Goal: Navigation & Orientation: Find specific page/section

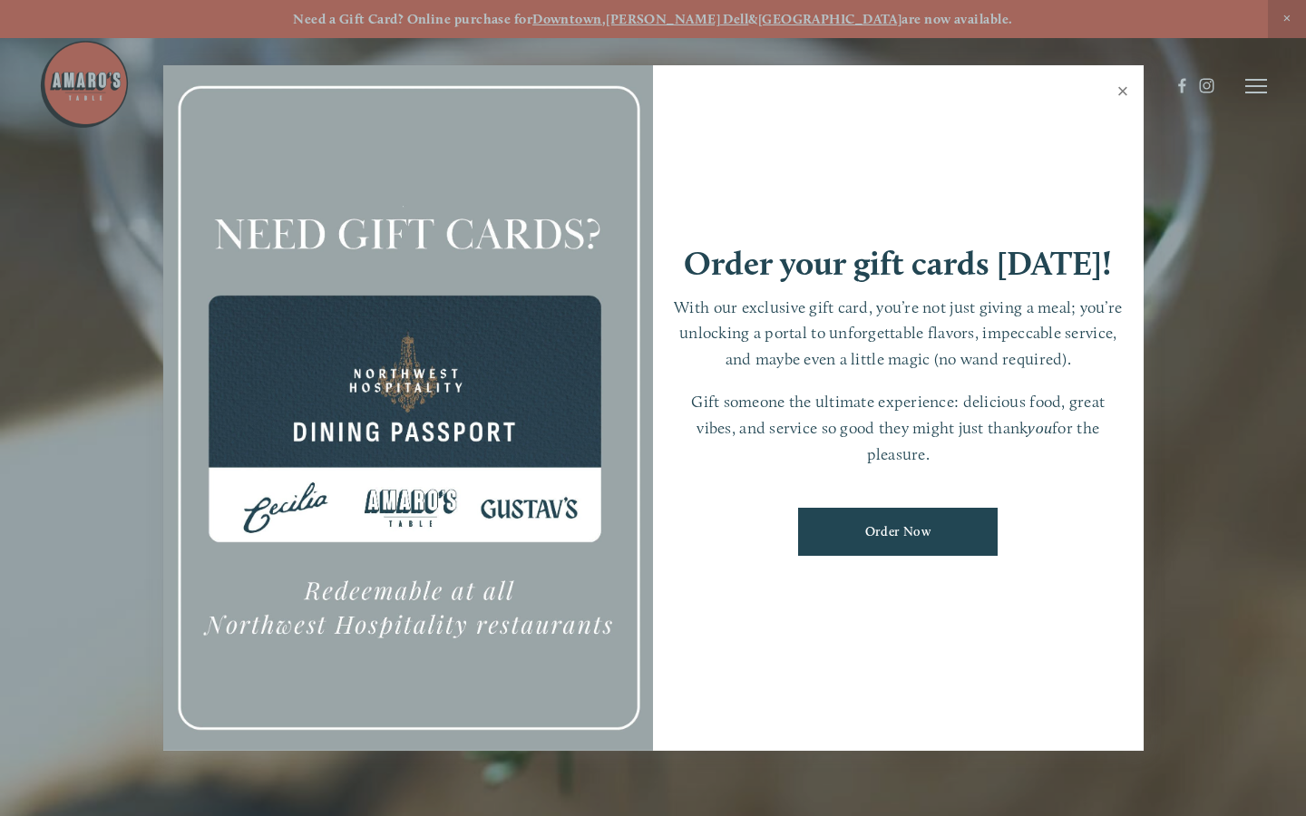
click at [1117, 90] on link "Close" at bounding box center [1122, 93] width 35 height 51
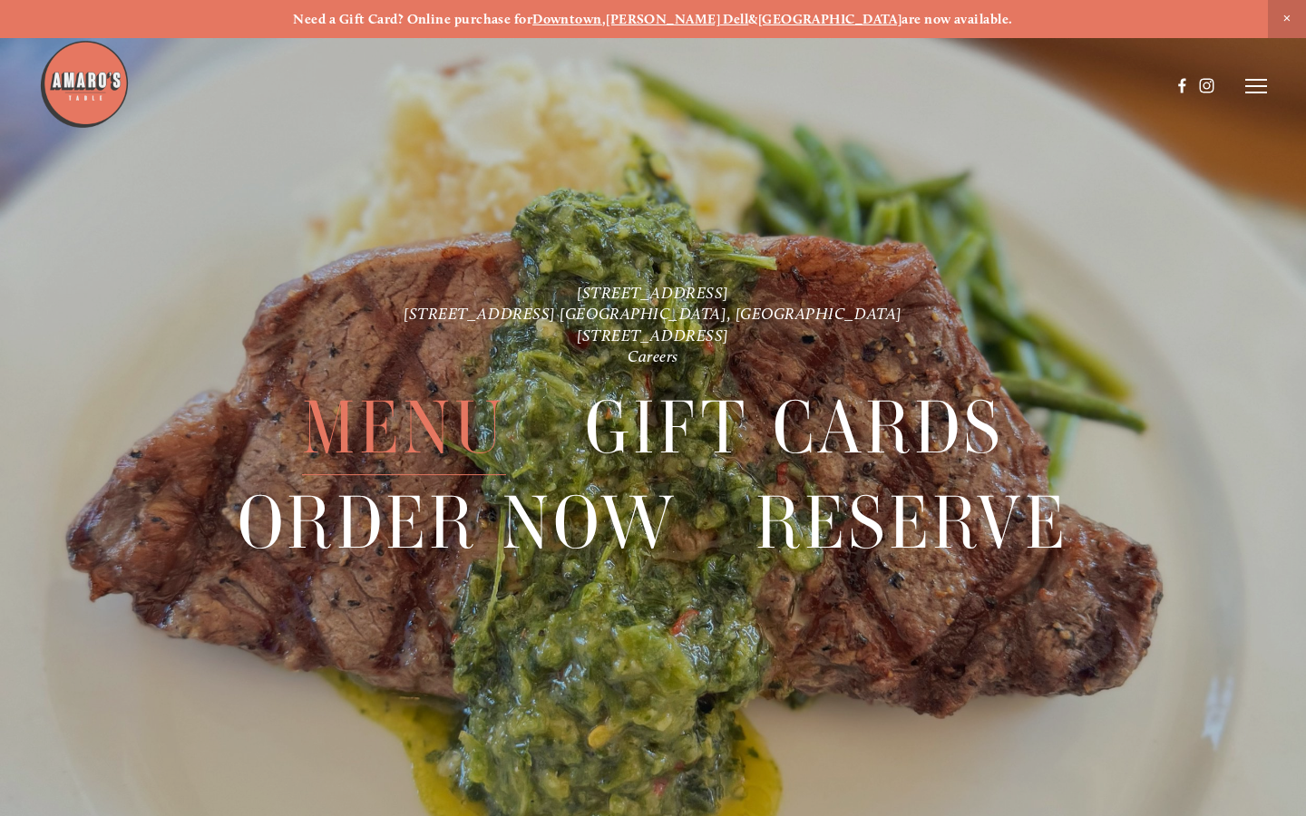
click at [348, 412] on span "Menu" at bounding box center [404, 428] width 204 height 94
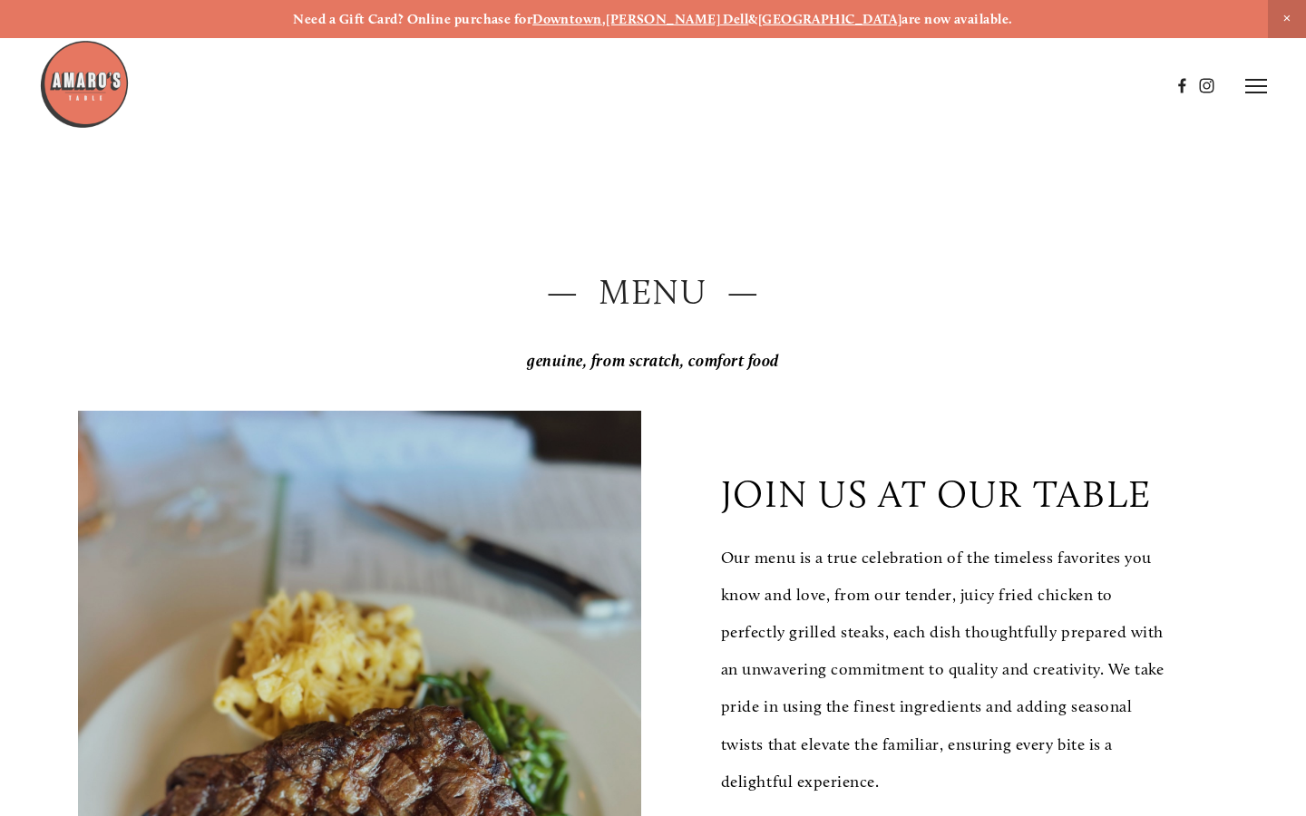
click at [1260, 64] on header "Menu Order Now Visit Gallery 0" at bounding box center [653, 85] width 1228 height 171
click at [1259, 93] on icon at bounding box center [1256, 86] width 22 height 16
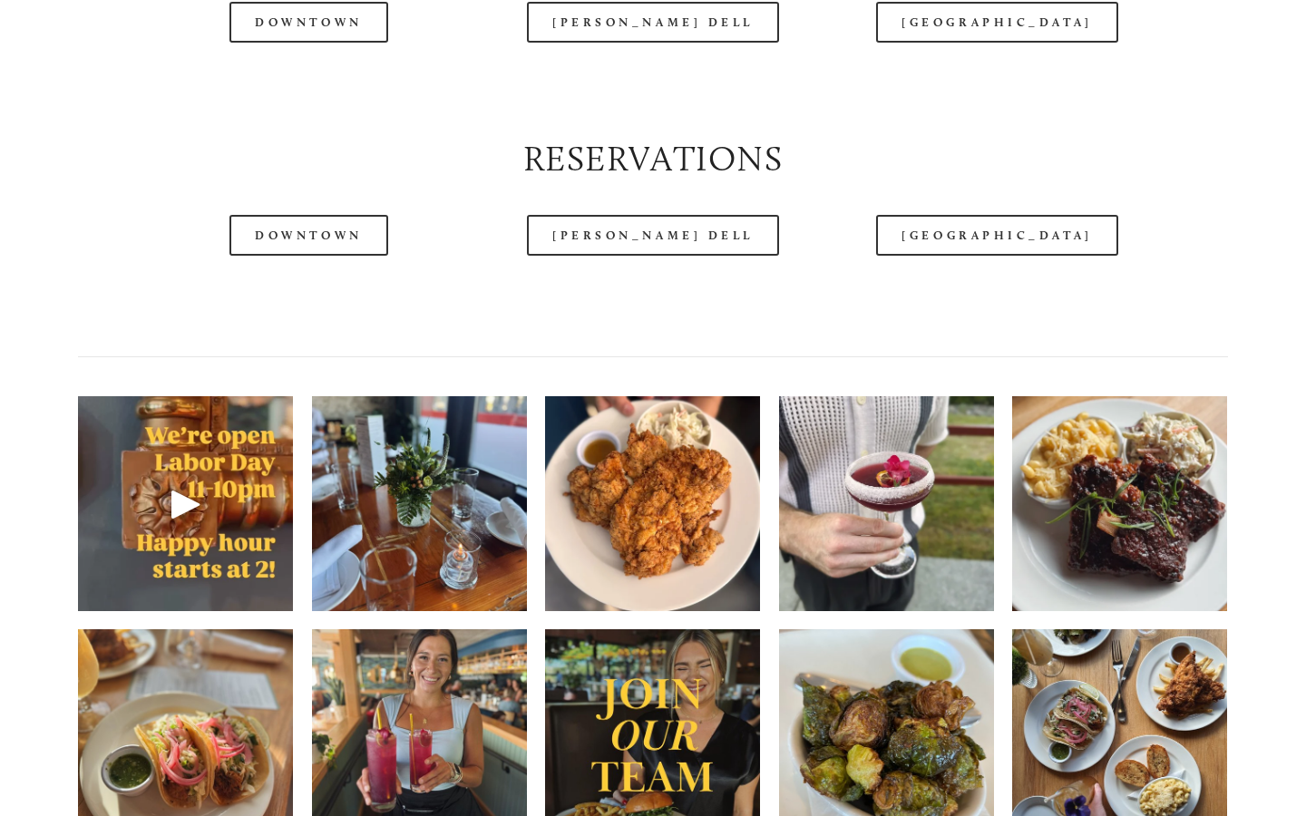
scroll to position [2456, 0]
